Goal: Check status: Check status

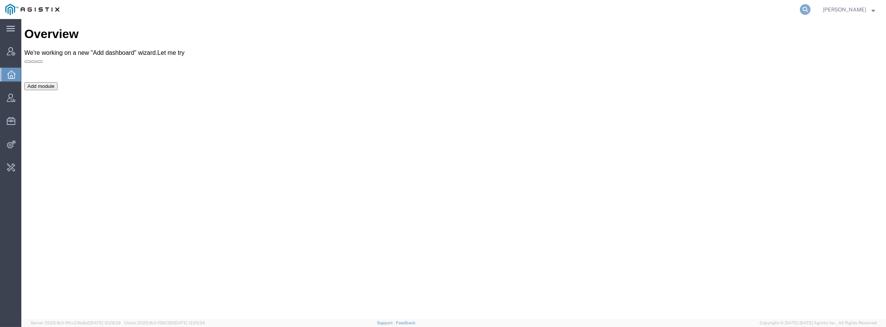
click at [807, 11] on icon at bounding box center [805, 9] width 11 height 11
paste input "SDSV1056810"
type input "SDSV1056810"
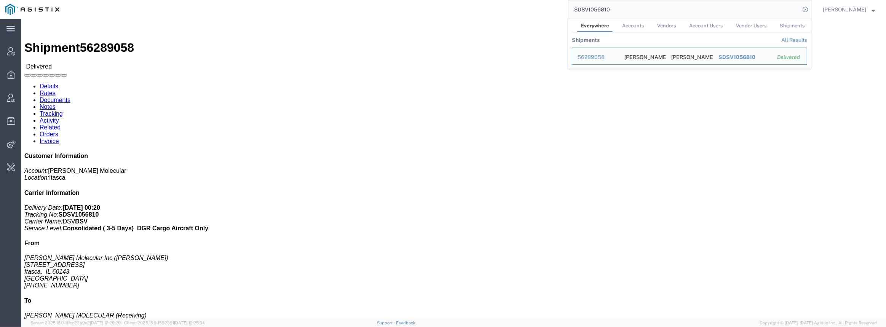
drag, startPoint x: 185, startPoint y: 94, endPoint x: 239, endPoint y: 99, distance: 54.6
click address "[PERSON_NAME] MOLECULAR (Receiving) [GEOGRAPHIC_DATA] [STREET_ADDRESS] [PHONE_N…"
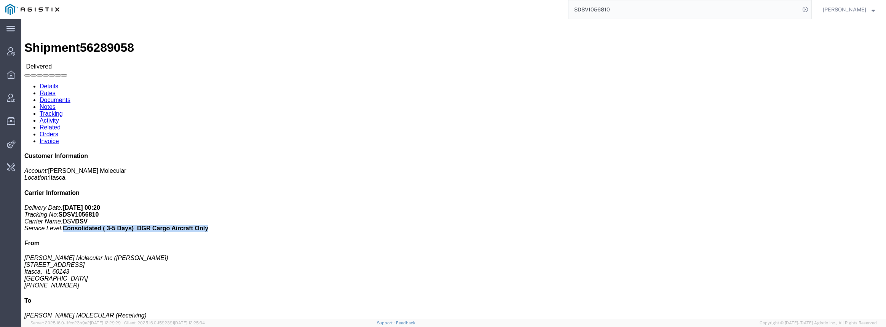
drag, startPoint x: 770, startPoint y: 127, endPoint x: 757, endPoint y: 119, distance: 15.4
click p "Delivery Date: [DATE] 00:20 Tracking No: SDSV1056810 Carrier Name: DSV DSV Serv…"
click link "Activity"
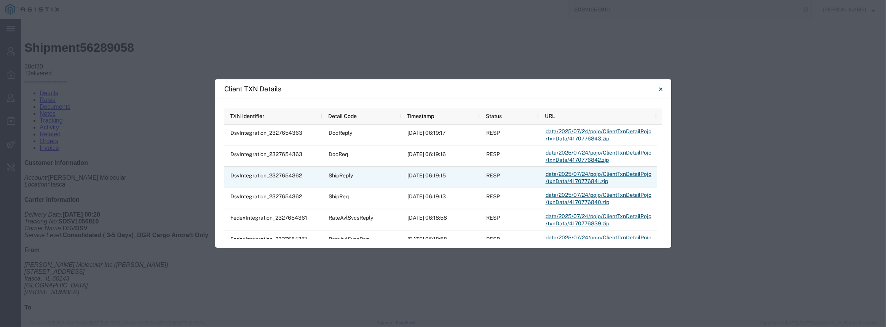
scroll to position [1679, 0]
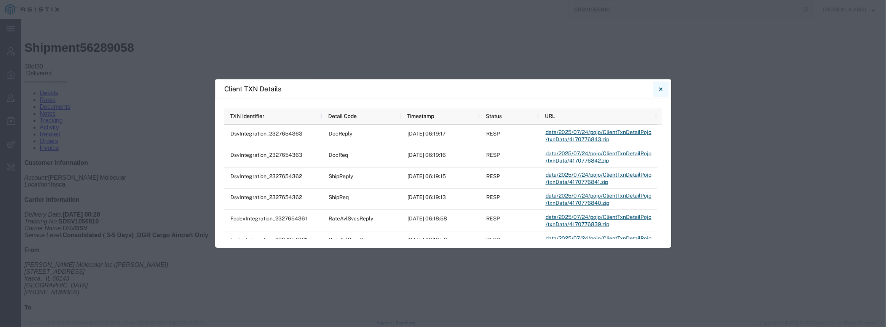
click at [662, 87] on button "Close" at bounding box center [660, 88] width 15 height 15
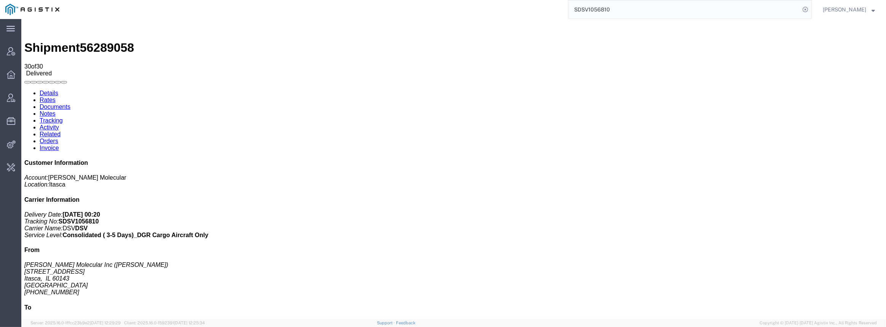
click at [54, 90] on link "Details" at bounding box center [49, 93] width 19 height 6
drag, startPoint x: 46, startPoint y: 94, endPoint x: 32, endPoint y: 97, distance: 14.7
click address "[PERSON_NAME] Molecular Inc ([PERSON_NAME]) [STREET_ADDRESS] [PHONE_NUMBER]"
click link "Activity"
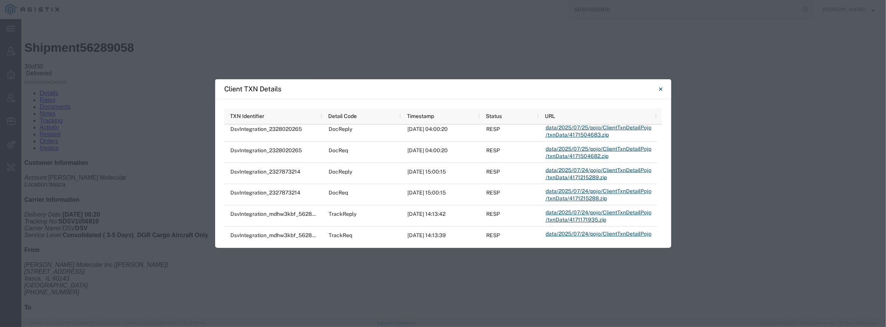
scroll to position [1762, 0]
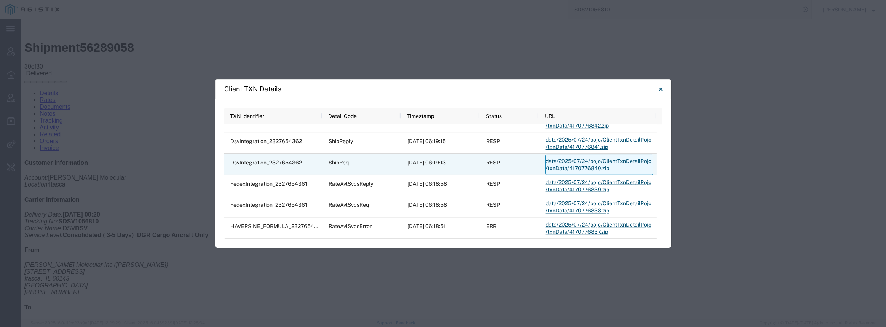
click at [548, 165] on link "data/2025/07/24/pojo/ClientTxnDetailPojo/txnData/4170776840.zip" at bounding box center [599, 164] width 108 height 21
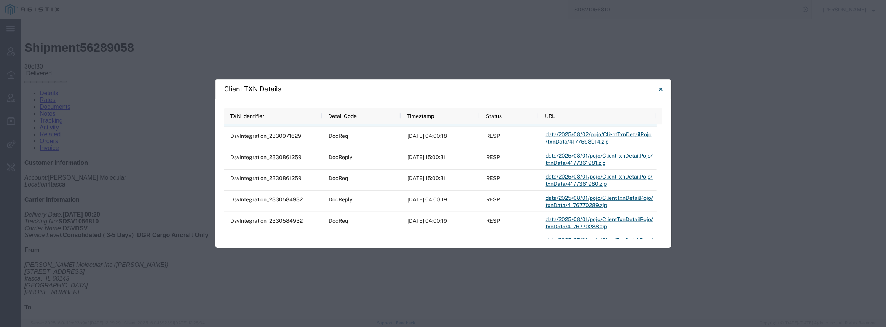
scroll to position [862, 0]
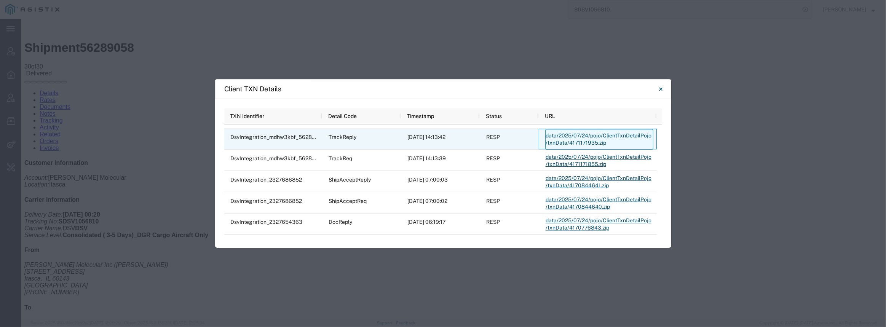
click at [590, 141] on link "data/2025/07/24/pojo/ClientTxnDetailPojo/txnData/4171171935.zip" at bounding box center [599, 139] width 108 height 21
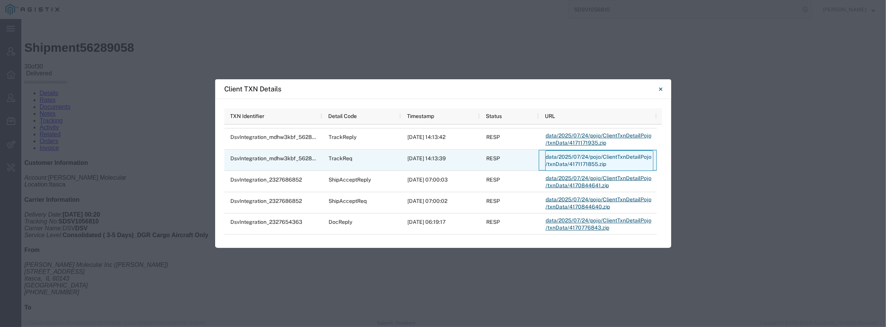
click at [591, 158] on link "data/2025/07/24/pojo/ClientTxnDetailPojo/txnData/4171171855.zip" at bounding box center [599, 160] width 108 height 21
